Goal: Task Accomplishment & Management: Complete application form

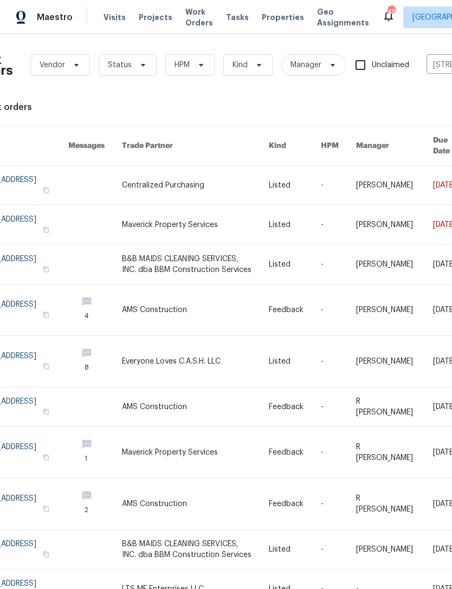
scroll to position [2, 31]
click at [185, 213] on link at bounding box center [195, 224] width 147 height 39
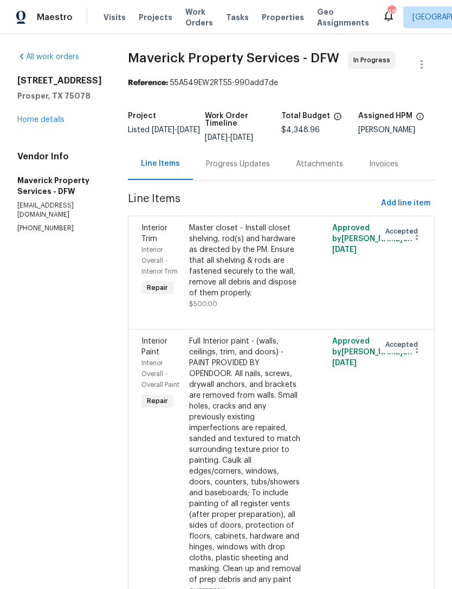
click at [50, 116] on link "Home details" at bounding box center [40, 120] width 47 height 8
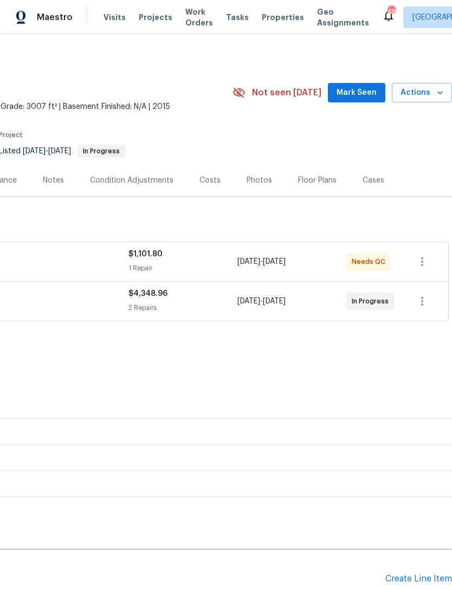
scroll to position [0, 160]
click at [402, 573] on div "Create Line Item" at bounding box center [418, 578] width 67 height 10
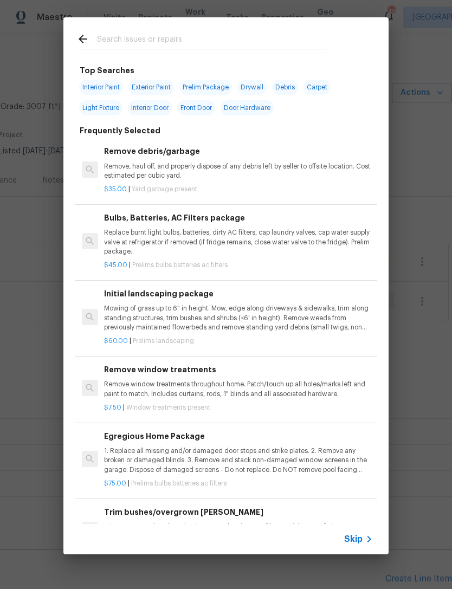
click at [302, 40] on input "text" at bounding box center [212, 40] width 230 height 16
type input "Ini"
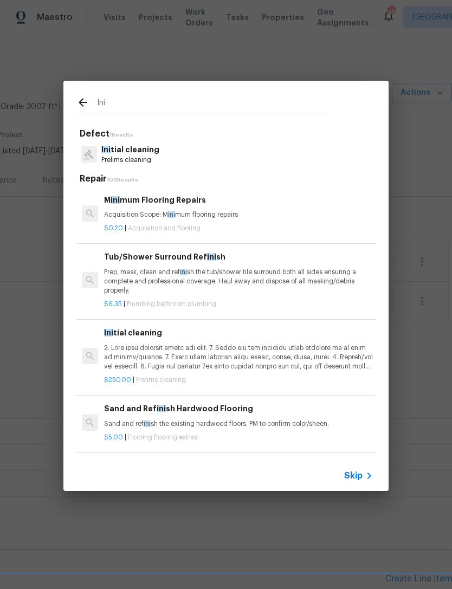
click at [146, 154] on p "Ini tial cleaning" at bounding box center [130, 149] width 58 height 11
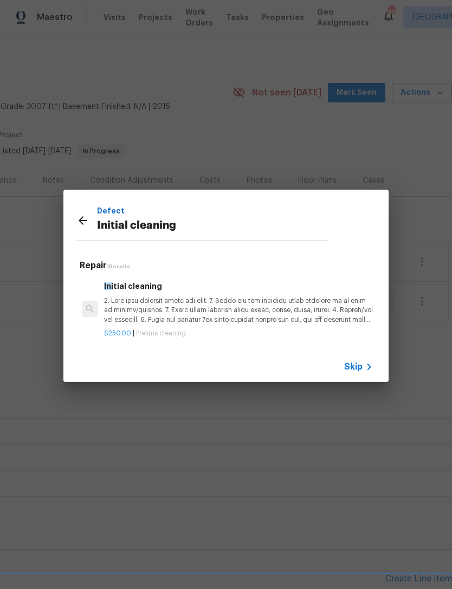
click at [154, 311] on p at bounding box center [238, 310] width 269 height 28
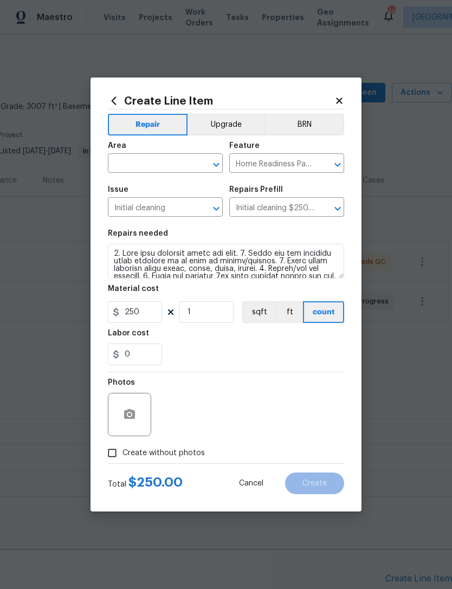
click at [155, 153] on div "Area" at bounding box center [165, 149] width 115 height 14
click at [152, 167] on input "text" at bounding box center [150, 164] width 84 height 17
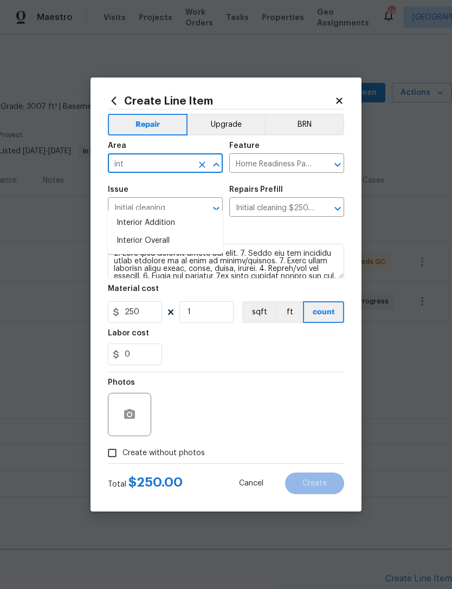
click at [185, 232] on li "Interior Overall" at bounding box center [165, 241] width 115 height 18
type input "Interior Overall"
click at [255, 388] on div "Photos" at bounding box center [226, 407] width 236 height 70
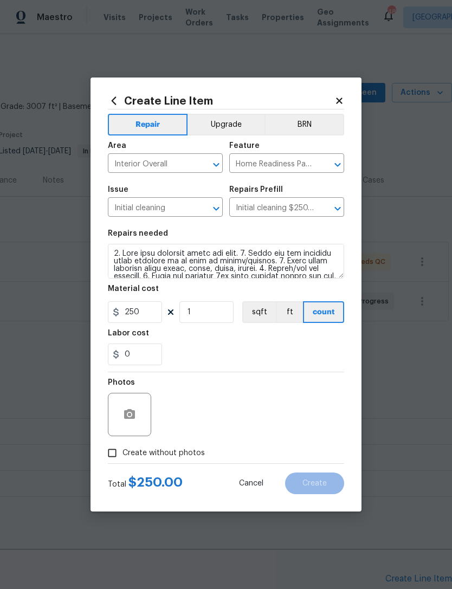
click at [170, 448] on span "Create without photos" at bounding box center [163, 452] width 82 height 11
click at [122, 448] on input "Create without photos" at bounding box center [112, 452] width 21 height 21
checkbox input "true"
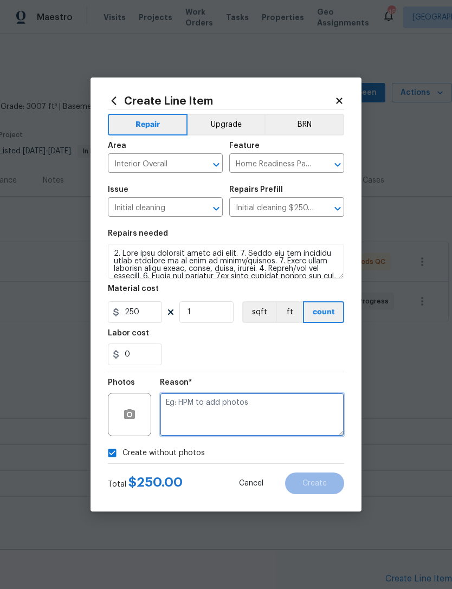
click at [229, 436] on textarea at bounding box center [252, 414] width 184 height 43
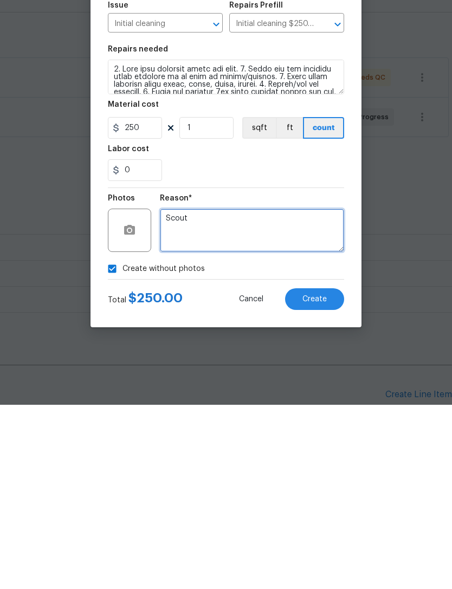
type textarea "Scout"
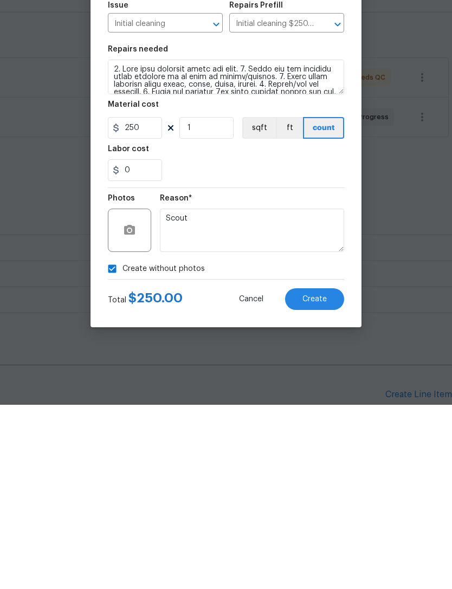
click at [329, 472] on button "Create" at bounding box center [314, 483] width 59 height 22
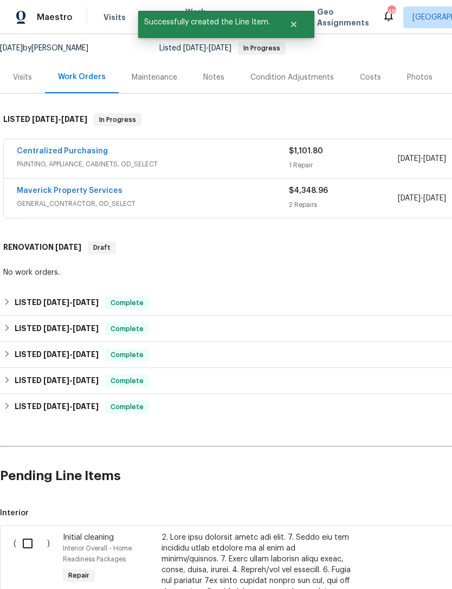
scroll to position [103, 0]
click at [27, 532] on input "checkbox" at bounding box center [31, 543] width 31 height 23
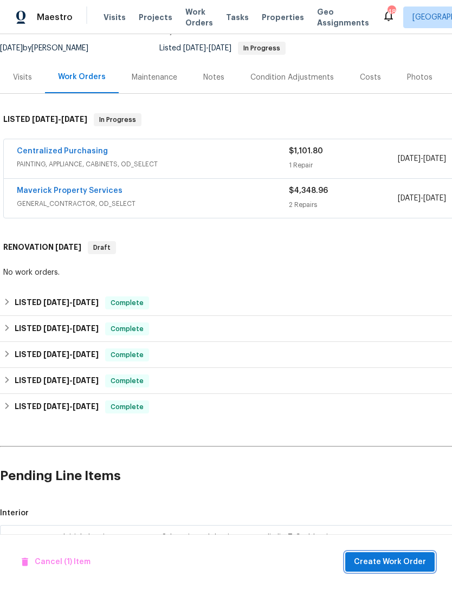
click at [419, 562] on span "Create Work Order" at bounding box center [390, 562] width 72 height 14
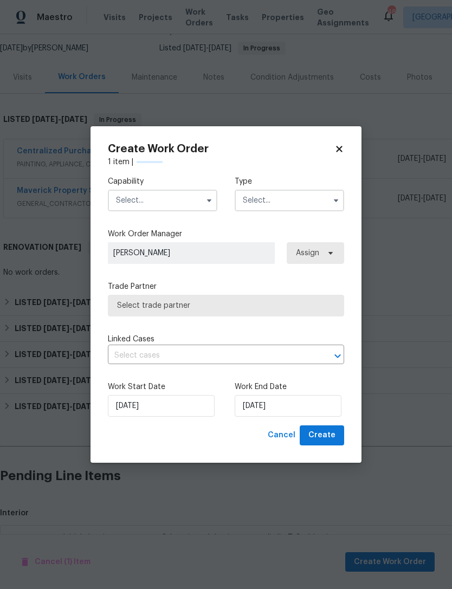
checkbox input "false"
click at [183, 205] on input "text" at bounding box center [162, 201] width 109 height 22
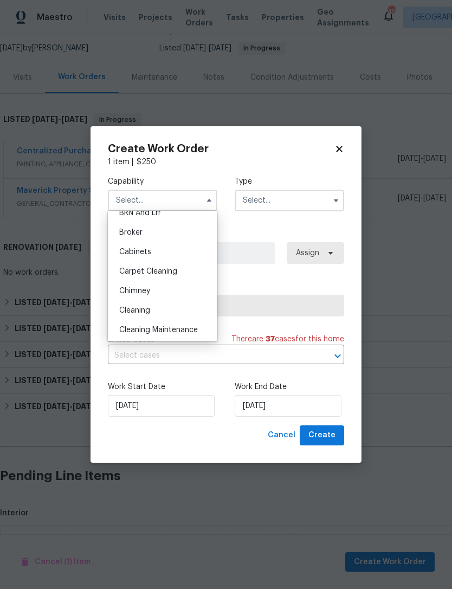
scroll to position [73, 0]
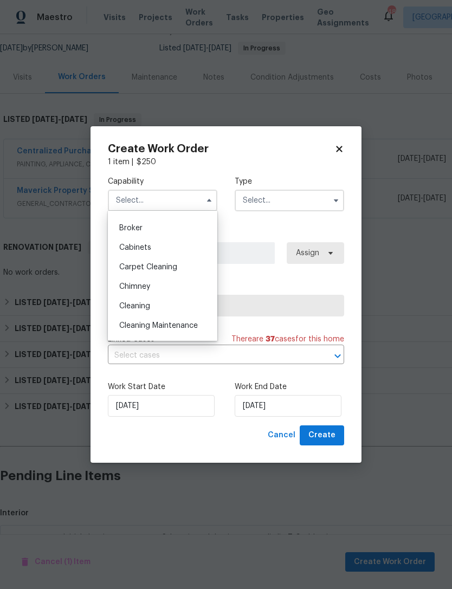
click at [172, 308] on div "Cleaning" at bounding box center [162, 305] width 104 height 19
type input "Cleaning"
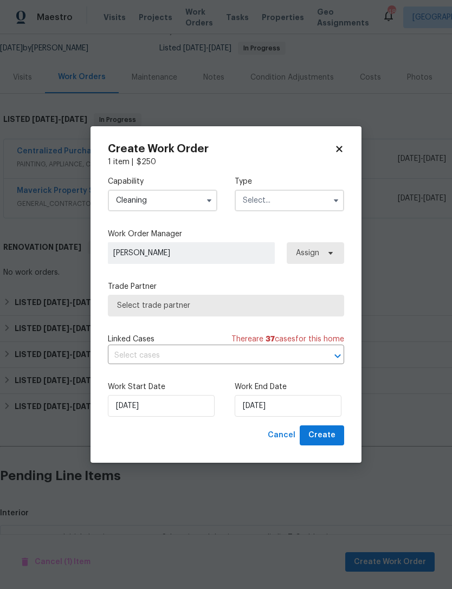
click at [301, 204] on input "text" at bounding box center [288, 201] width 109 height 22
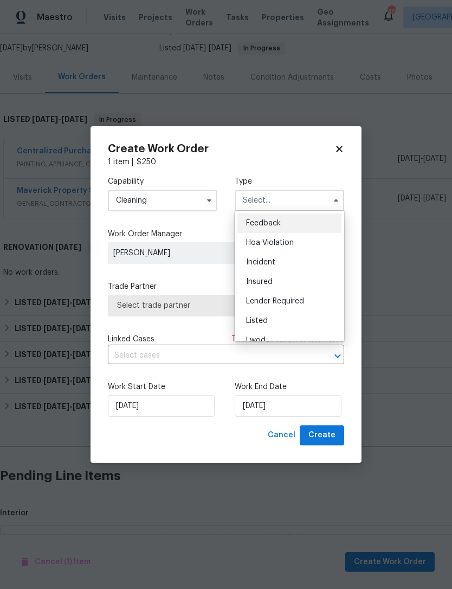
scroll to position [56, 0]
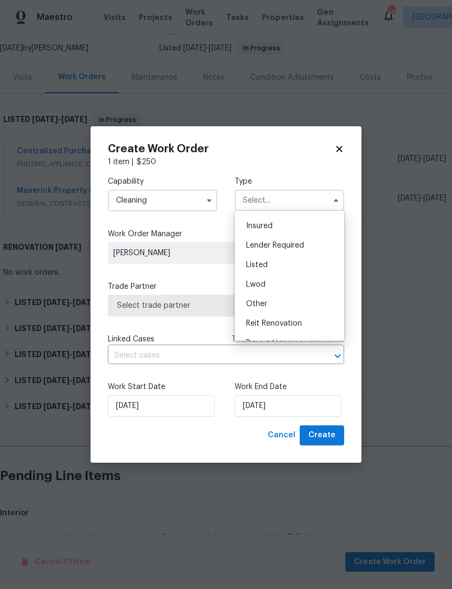
click at [302, 266] on div "Listed" at bounding box center [289, 264] width 104 height 19
type input "Listed"
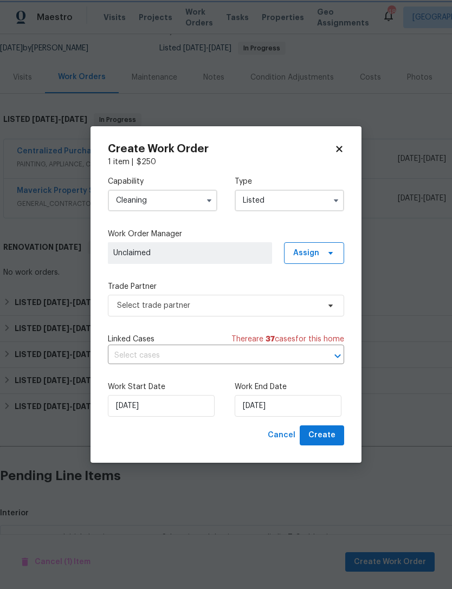
scroll to position [0, 0]
click at [315, 255] on span "Assign" at bounding box center [306, 252] width 26 height 11
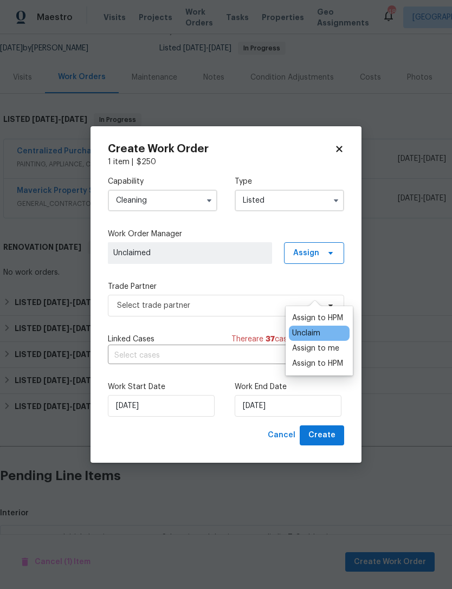
click at [315, 312] on div "Assign to HPM" at bounding box center [317, 317] width 51 height 11
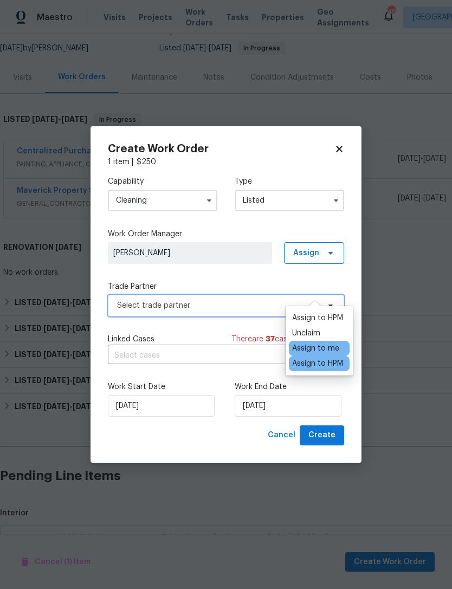
click at [243, 307] on span "Select trade partner" at bounding box center [218, 305] width 202 height 11
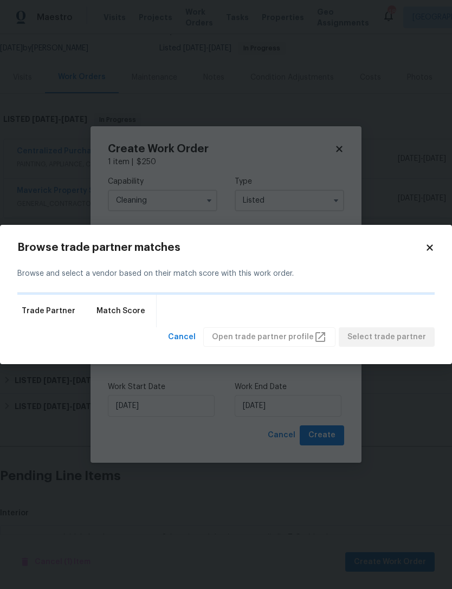
click at [256, 305] on div "Trade Partner Match Score" at bounding box center [225, 311] width 417 height 32
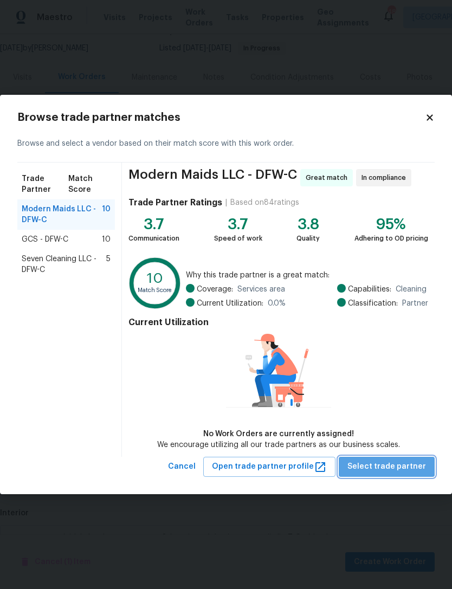
click at [408, 475] on button "Select trade partner" at bounding box center [386, 467] width 96 height 20
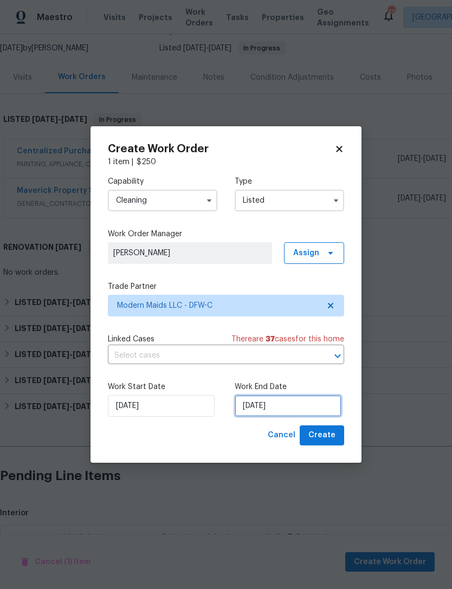
click at [307, 407] on input "[DATE]" at bounding box center [287, 406] width 107 height 22
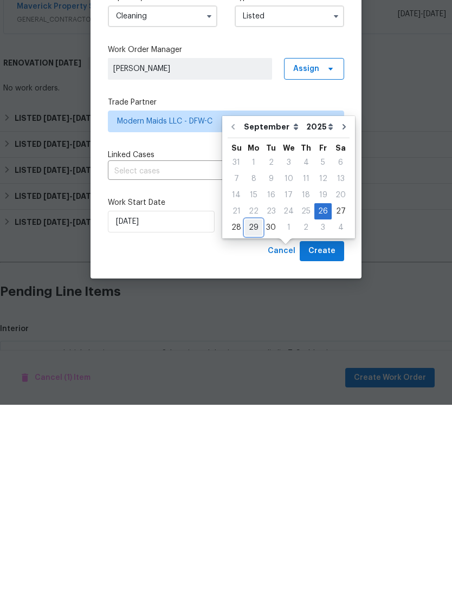
click at [247, 404] on div "29" at bounding box center [253, 411] width 17 height 15
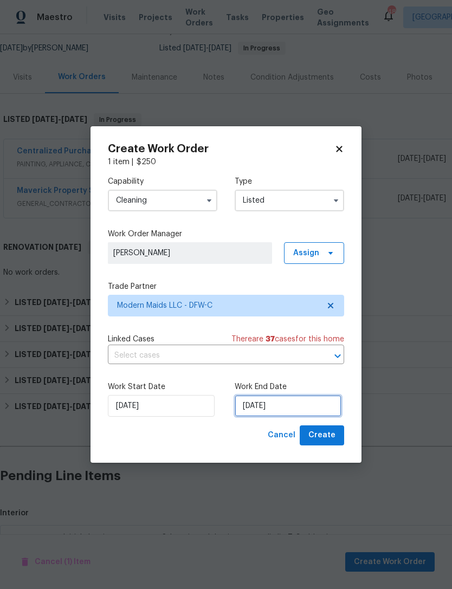
click at [292, 412] on input "[DATE]" at bounding box center [287, 406] width 107 height 22
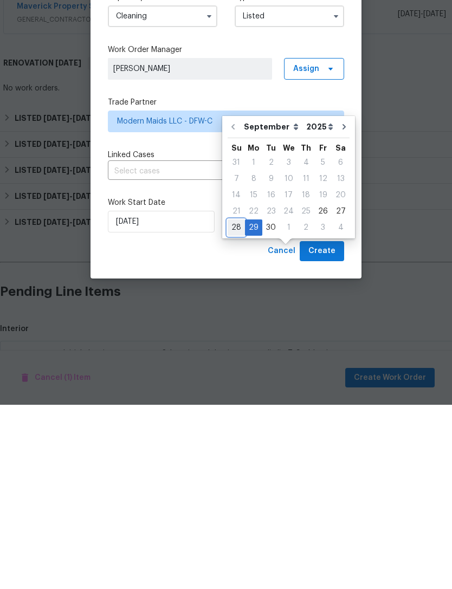
click at [233, 404] on div "28" at bounding box center [235, 411] width 17 height 15
type input "[DATE]"
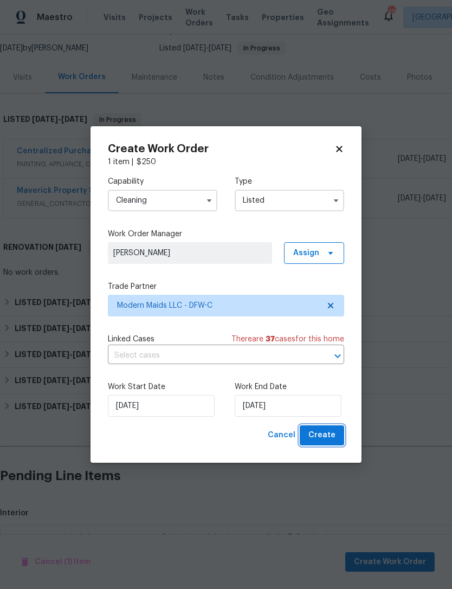
click at [327, 426] on button "Create" at bounding box center [321, 435] width 44 height 20
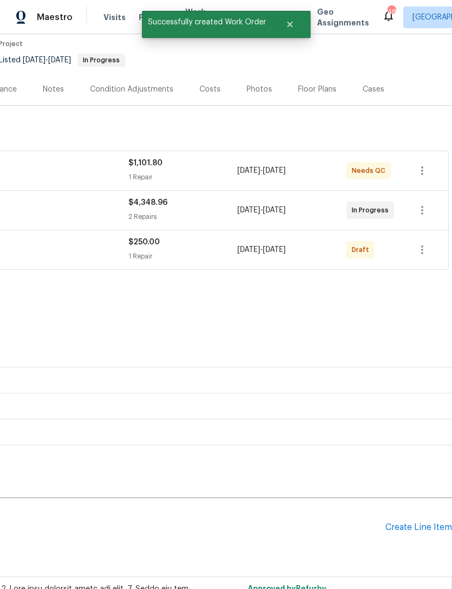
scroll to position [91, 160]
click at [421, 238] on div "Centralized Purchasing PAINTING, APPLIANCE, CABINETS, OD_SELECT $1,101.80 1 Rep…" at bounding box center [146, 211] width 612 height 124
click at [421, 237] on div "Centralized Purchasing PAINTING, APPLIANCE, CABINETS, OD_SELECT $1,101.80 1 Rep…" at bounding box center [146, 211] width 612 height 124
click at [433, 237] on button "button" at bounding box center [422, 250] width 26 height 26
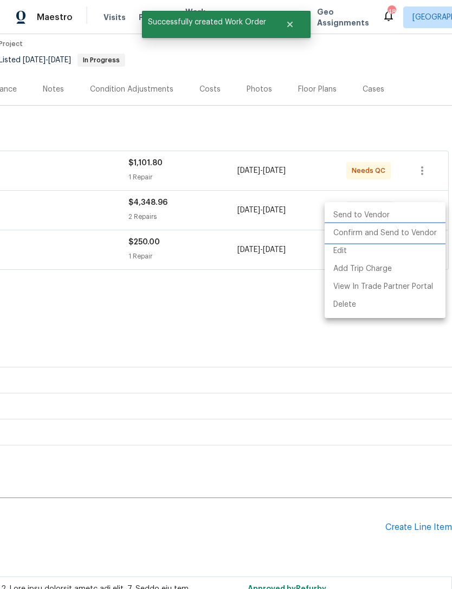
click at [413, 234] on li "Confirm and Send to Vendor" at bounding box center [384, 233] width 121 height 18
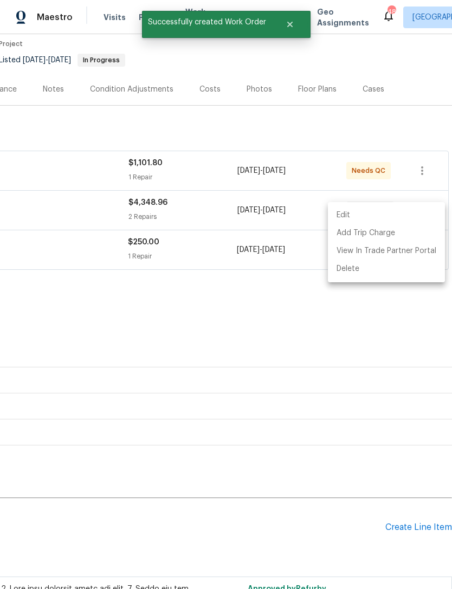
click at [246, 383] on div at bounding box center [226, 294] width 452 height 589
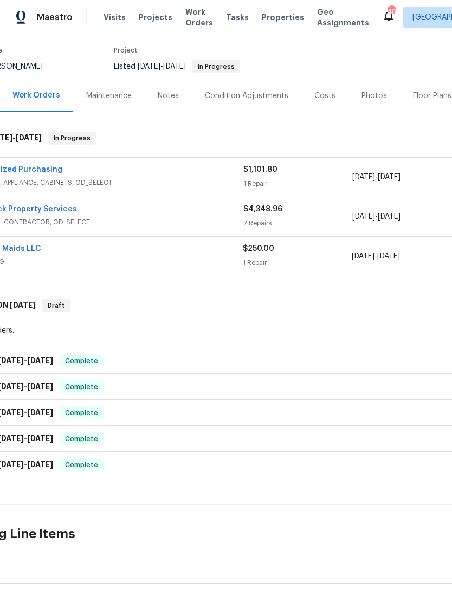
scroll to position [81, 21]
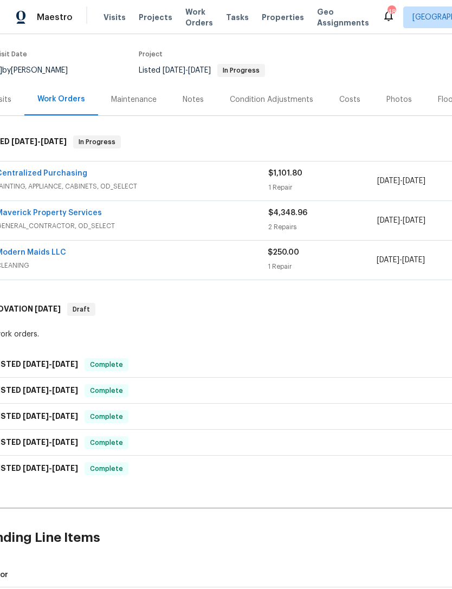
click at [56, 249] on link "Modern Maids LLC" at bounding box center [31, 253] width 70 height 8
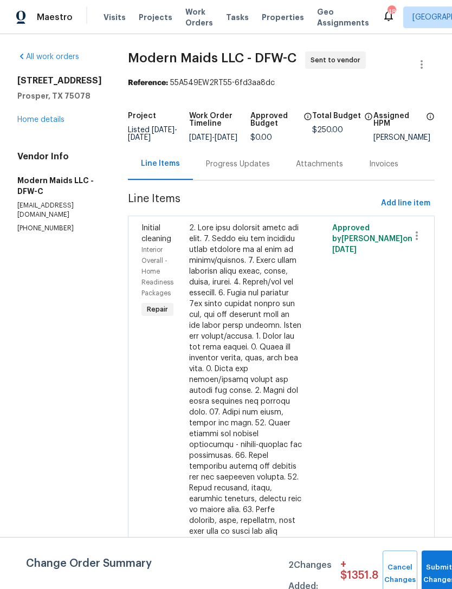
click at [236, 170] on div "Progress Updates" at bounding box center [238, 164] width 64 height 11
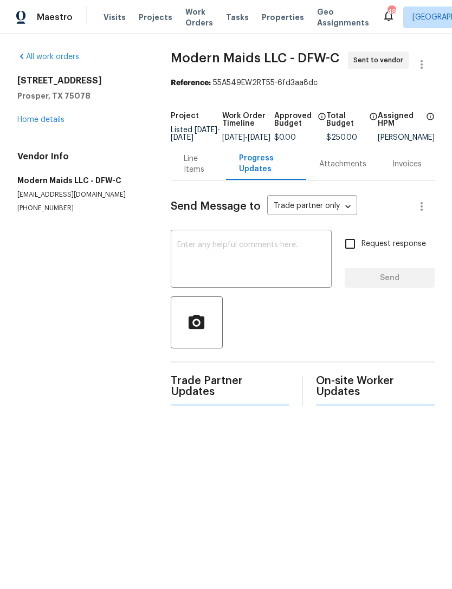
click at [287, 263] on textarea at bounding box center [251, 260] width 148 height 38
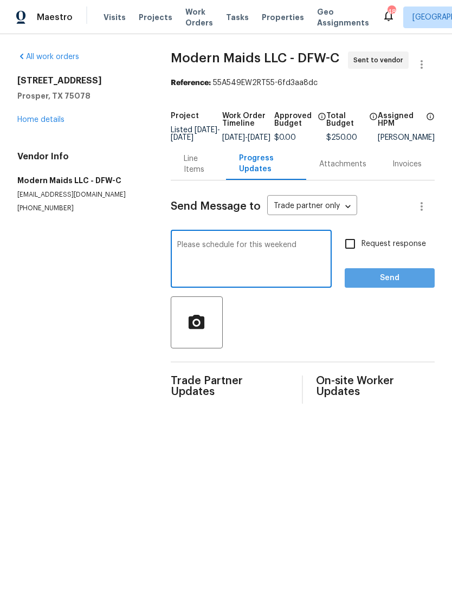
type textarea "Please schedule for this weekend"
click at [397, 285] on span "Send" at bounding box center [389, 278] width 73 height 14
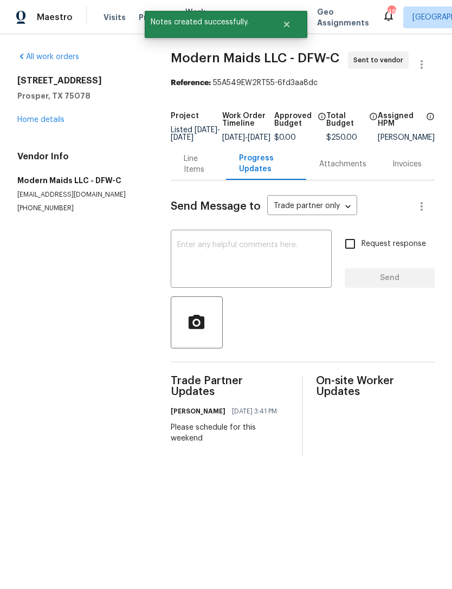
click at [52, 122] on link "Home details" at bounding box center [40, 120] width 47 height 8
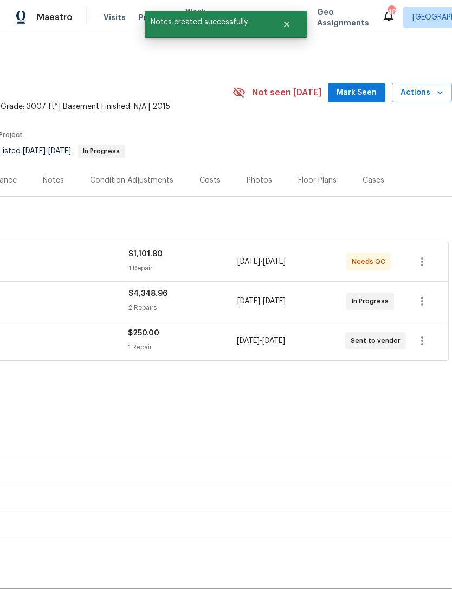
scroll to position [0, 160]
click at [434, 101] on button "Actions" at bounding box center [422, 93] width 60 height 20
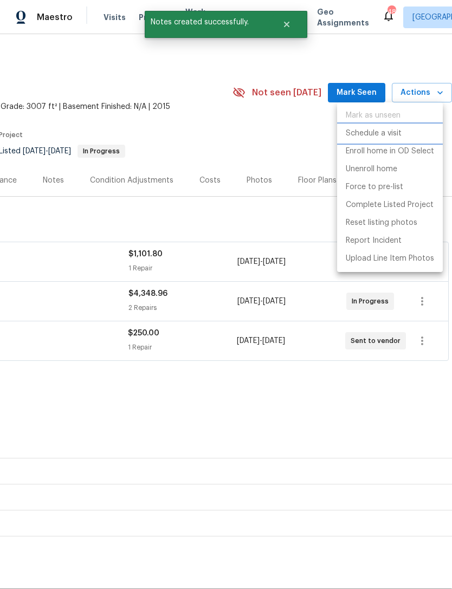
click at [390, 136] on p "Schedule a visit" at bounding box center [373, 133] width 56 height 11
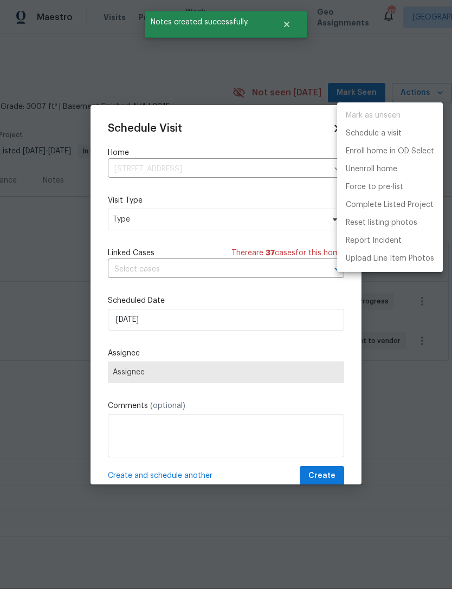
click at [182, 327] on div at bounding box center [226, 294] width 452 height 589
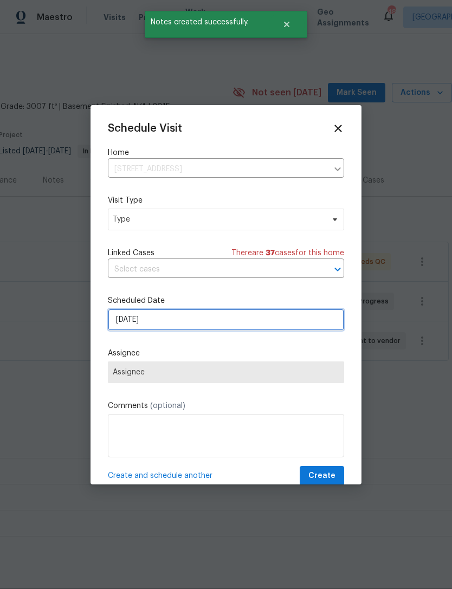
click at [184, 330] on input "[DATE]" at bounding box center [226, 320] width 236 height 22
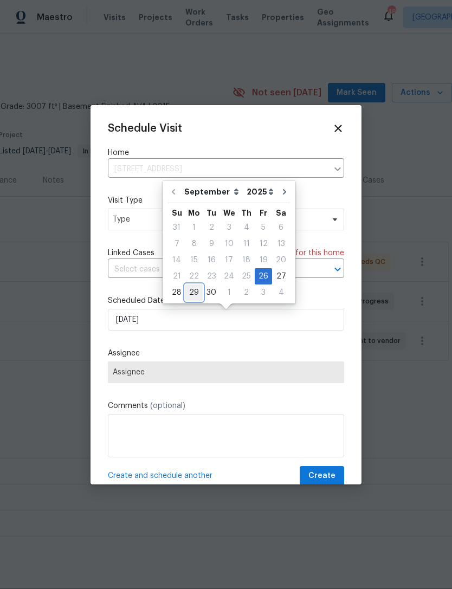
click at [198, 298] on div "29" at bounding box center [193, 292] width 17 height 15
type input "[DATE]"
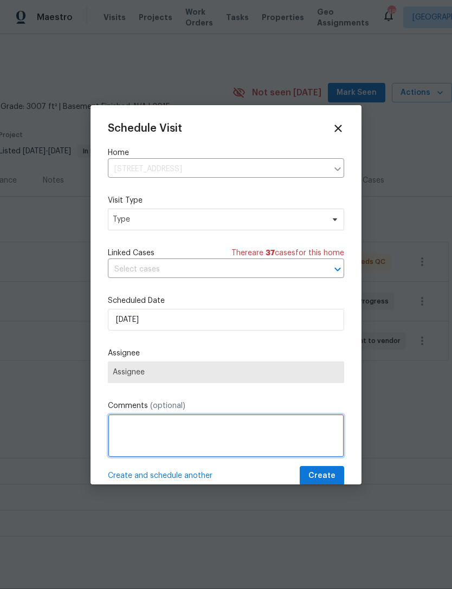
click at [213, 417] on textarea at bounding box center [226, 435] width 236 height 43
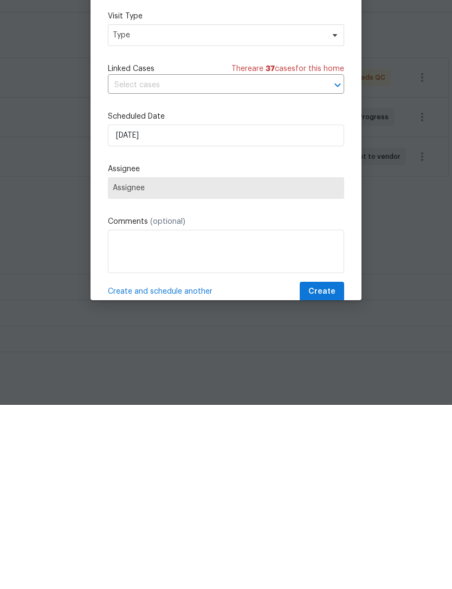
click at [204, 361] on span "Assignee" at bounding box center [226, 372] width 236 height 22
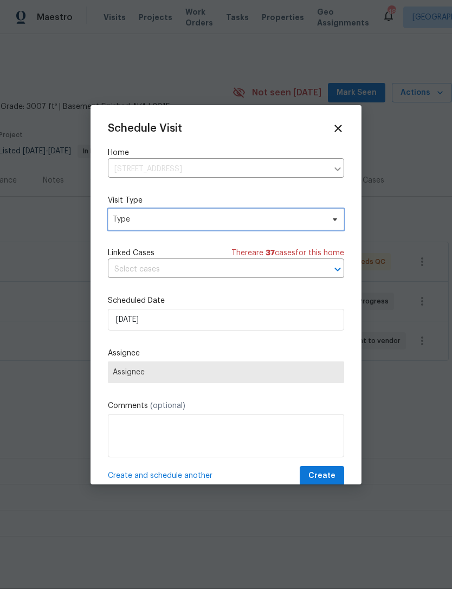
click at [188, 216] on span "Type" at bounding box center [218, 219] width 211 height 11
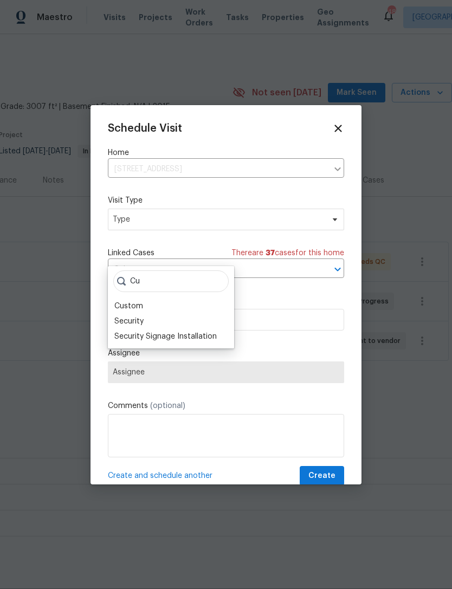
type input "Cu"
click at [138, 301] on div "Custom" at bounding box center [128, 306] width 29 height 11
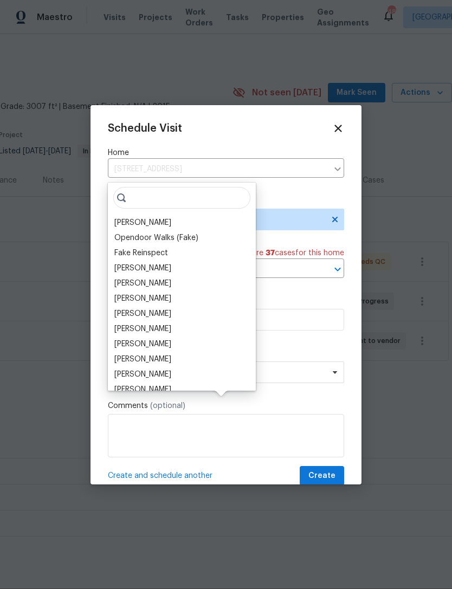
click at [140, 217] on div "[PERSON_NAME]" at bounding box center [142, 222] width 57 height 11
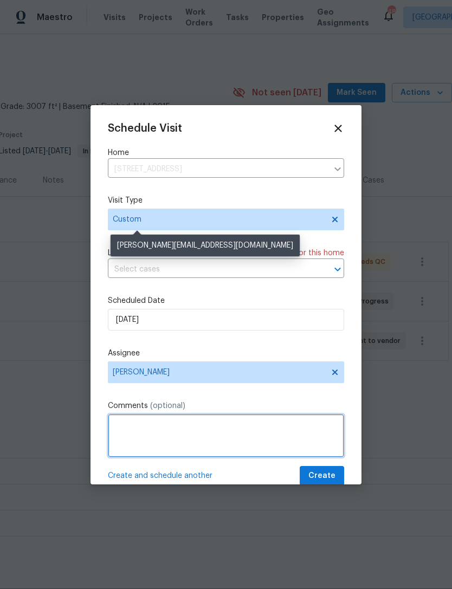
click at [215, 430] on textarea at bounding box center [226, 435] width 236 height 43
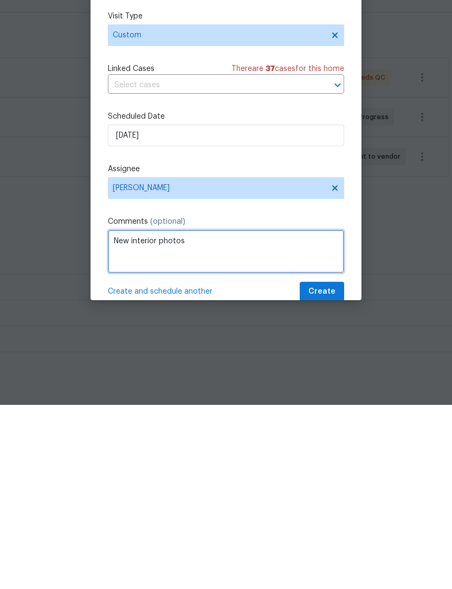
type textarea "New interior photos"
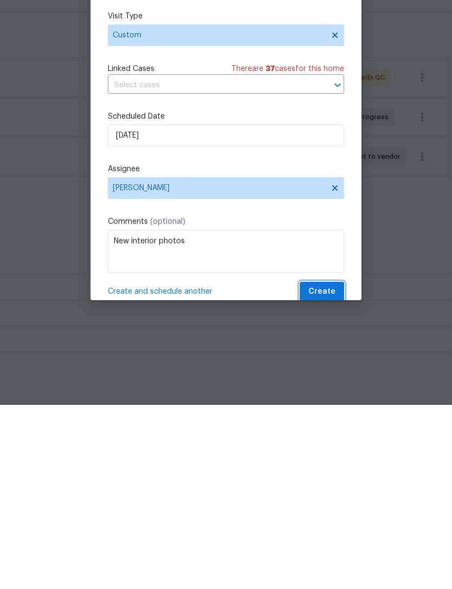
click at [329, 469] on span "Create" at bounding box center [321, 476] width 27 height 14
